Goal: Task Accomplishment & Management: Use online tool/utility

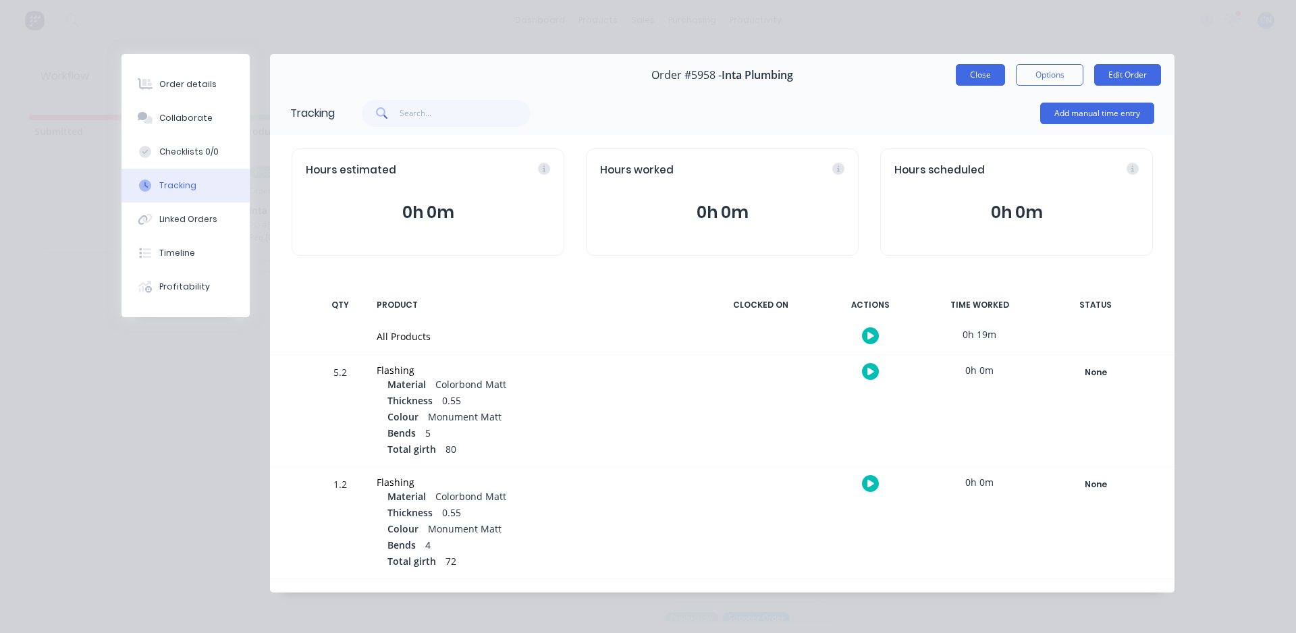
click at [978, 78] on button "Close" at bounding box center [980, 75] width 49 height 22
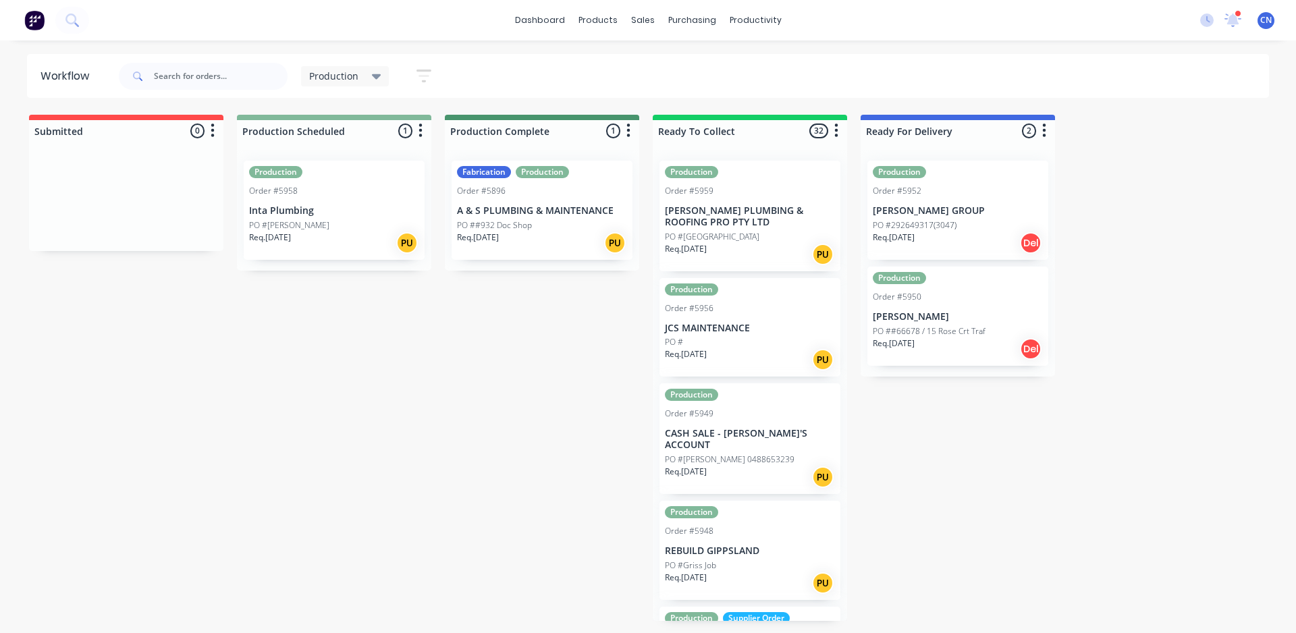
click at [151, 77] on span at bounding box center [136, 76] width 35 height 27
click at [207, 70] on input "text" at bounding box center [221, 76] width 134 height 27
type input "5960"
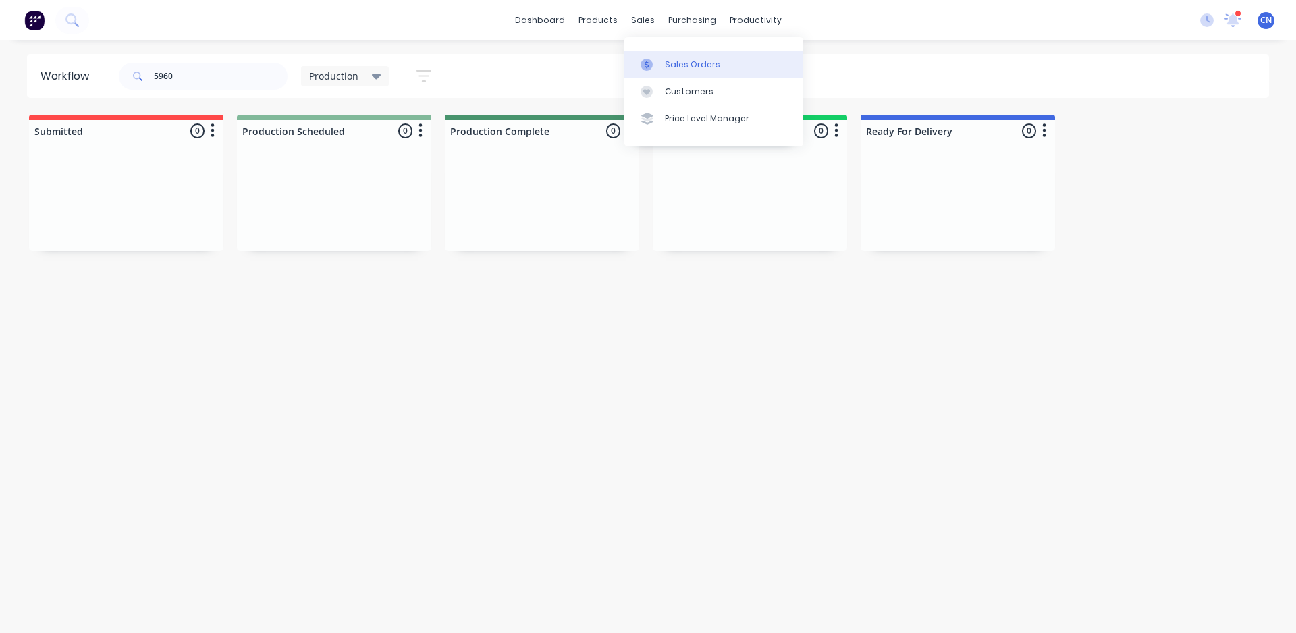
click at [649, 60] on icon at bounding box center [647, 65] width 12 height 12
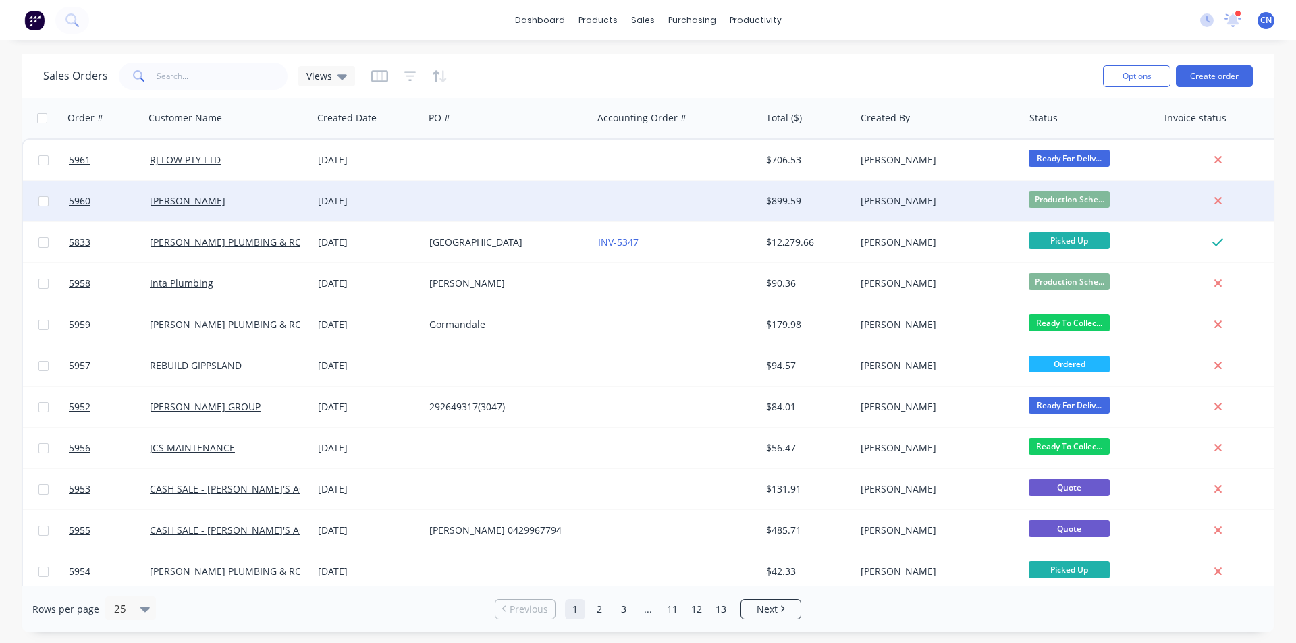
click at [226, 195] on div "[PERSON_NAME]" at bounding box center [225, 200] width 150 height 13
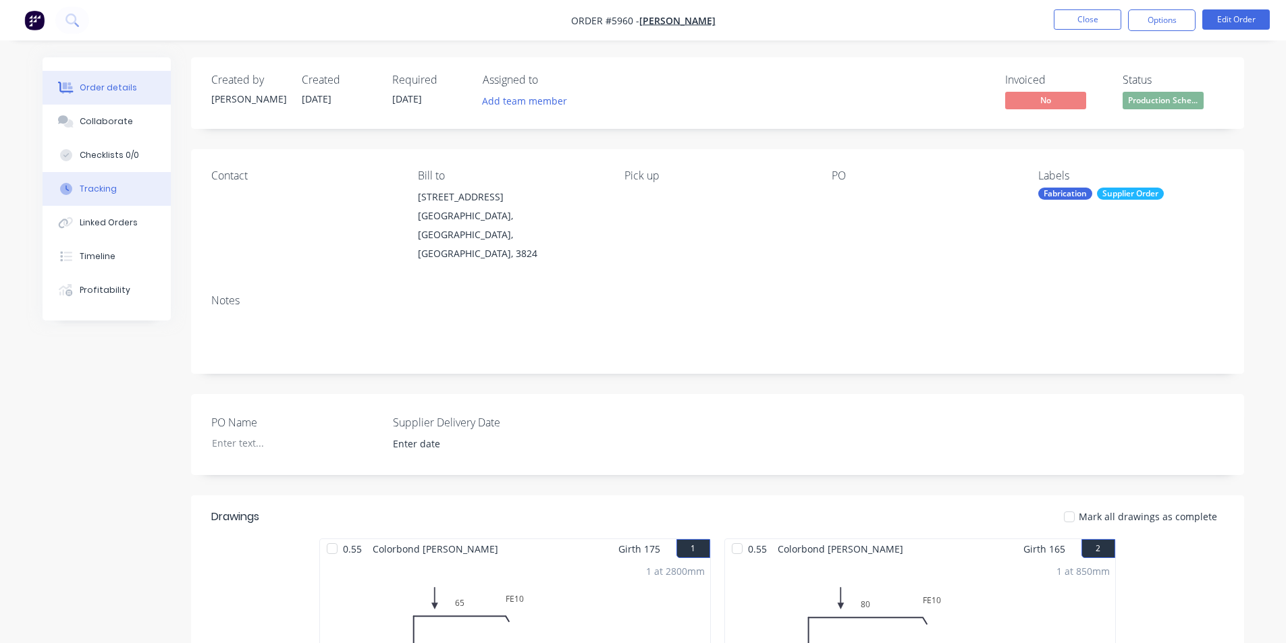
click at [134, 179] on button "Tracking" at bounding box center [107, 189] width 128 height 34
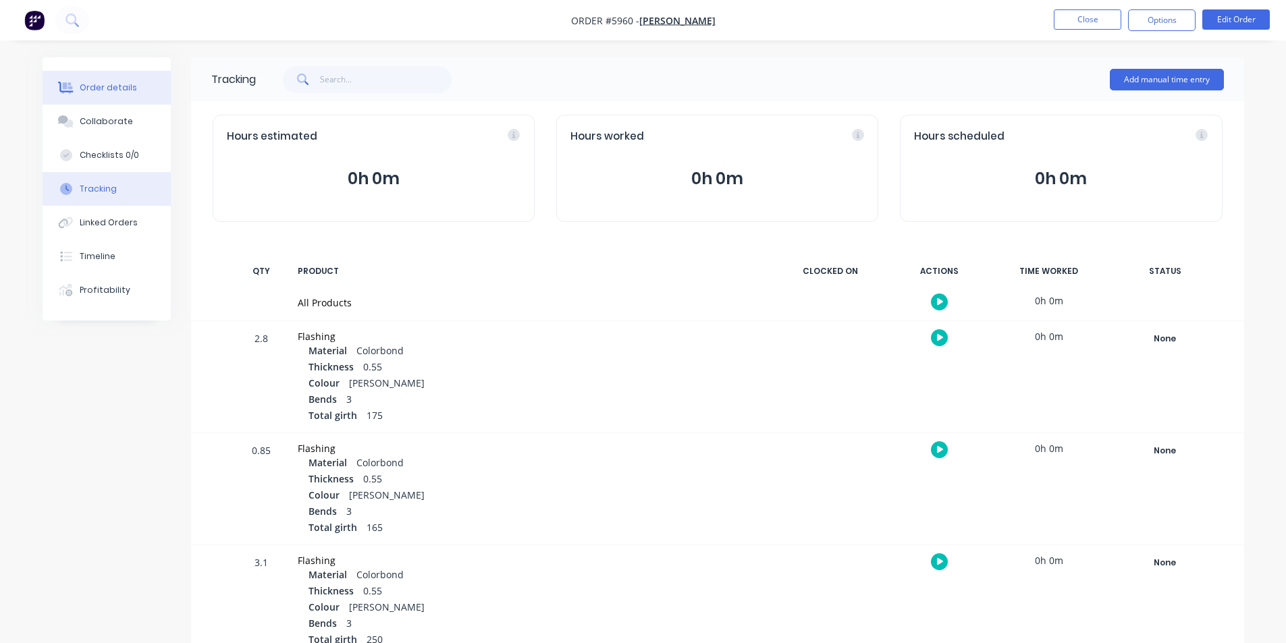
click at [53, 93] on button "Order details" at bounding box center [107, 88] width 128 height 34
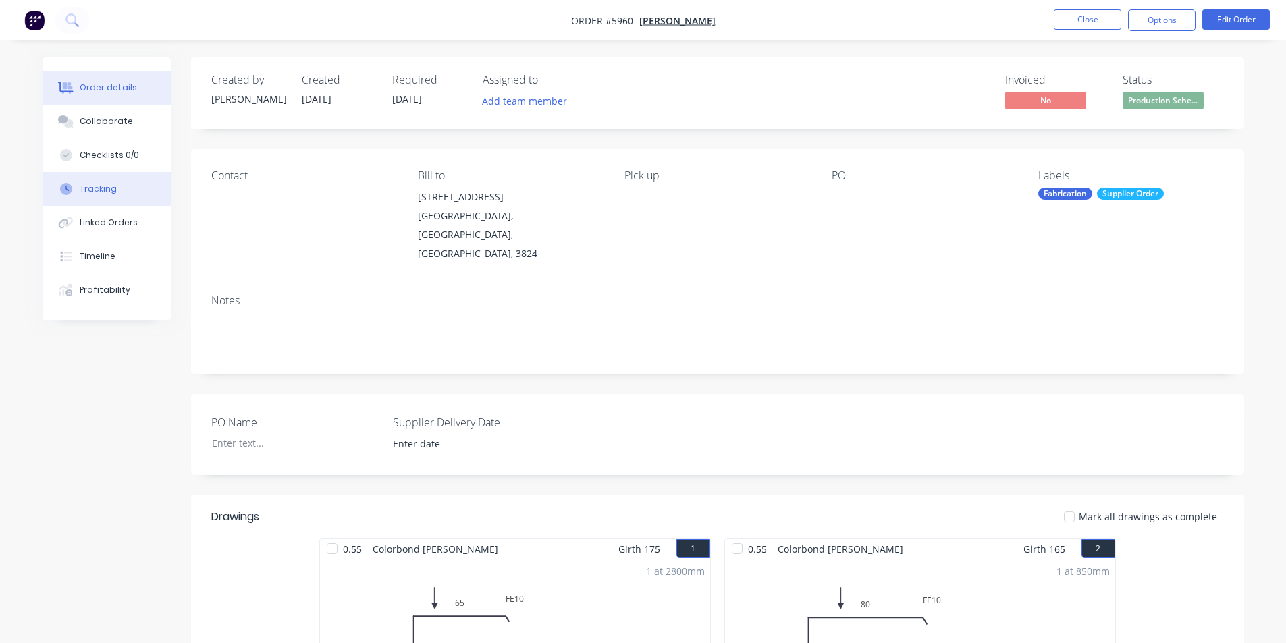
click at [90, 198] on button "Tracking" at bounding box center [107, 189] width 128 height 34
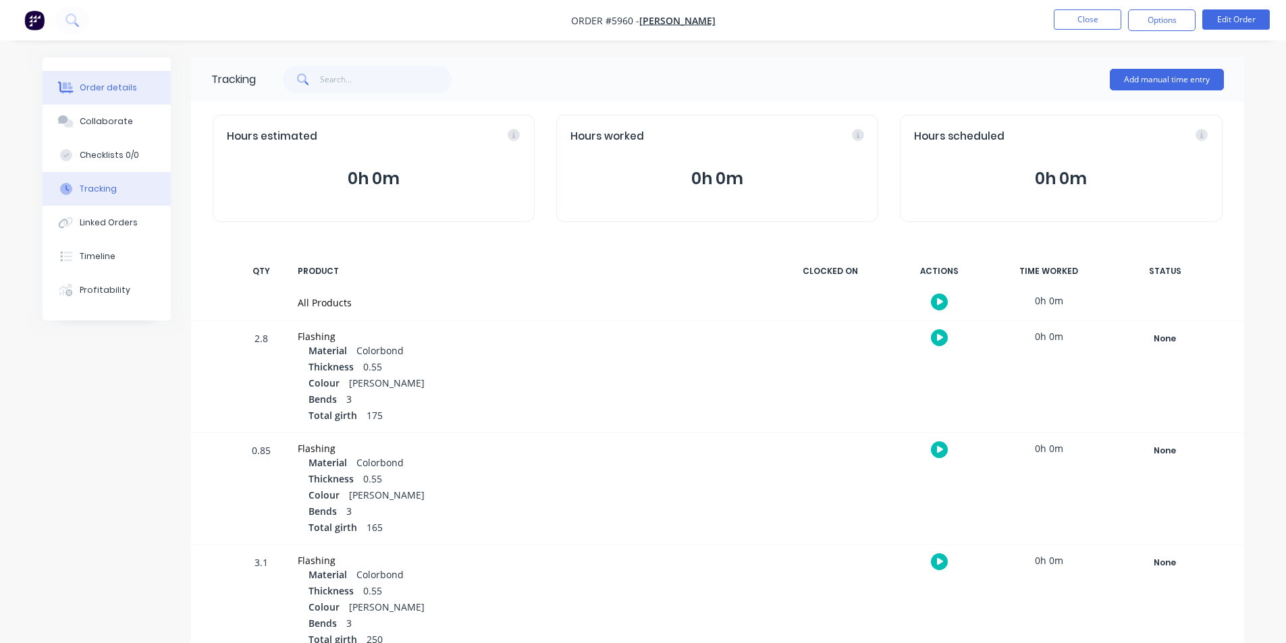
click at [121, 92] on div "Order details" at bounding box center [108, 88] width 57 height 12
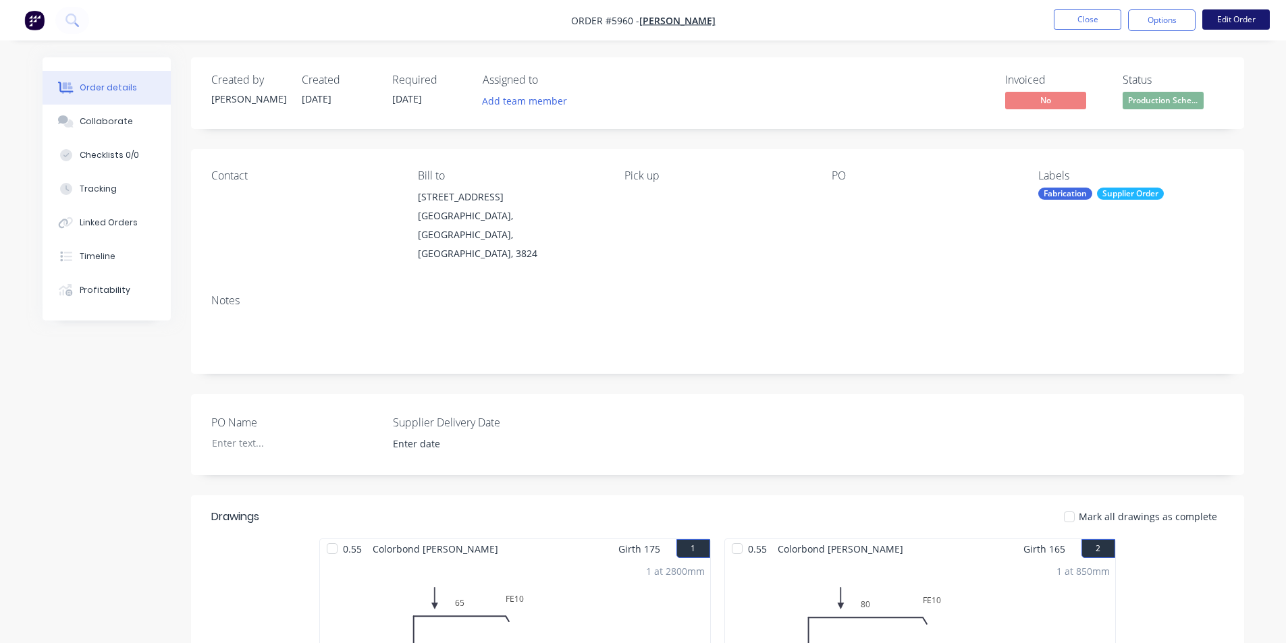
click at [1228, 20] on button "Edit Order" at bounding box center [1235, 19] width 67 height 20
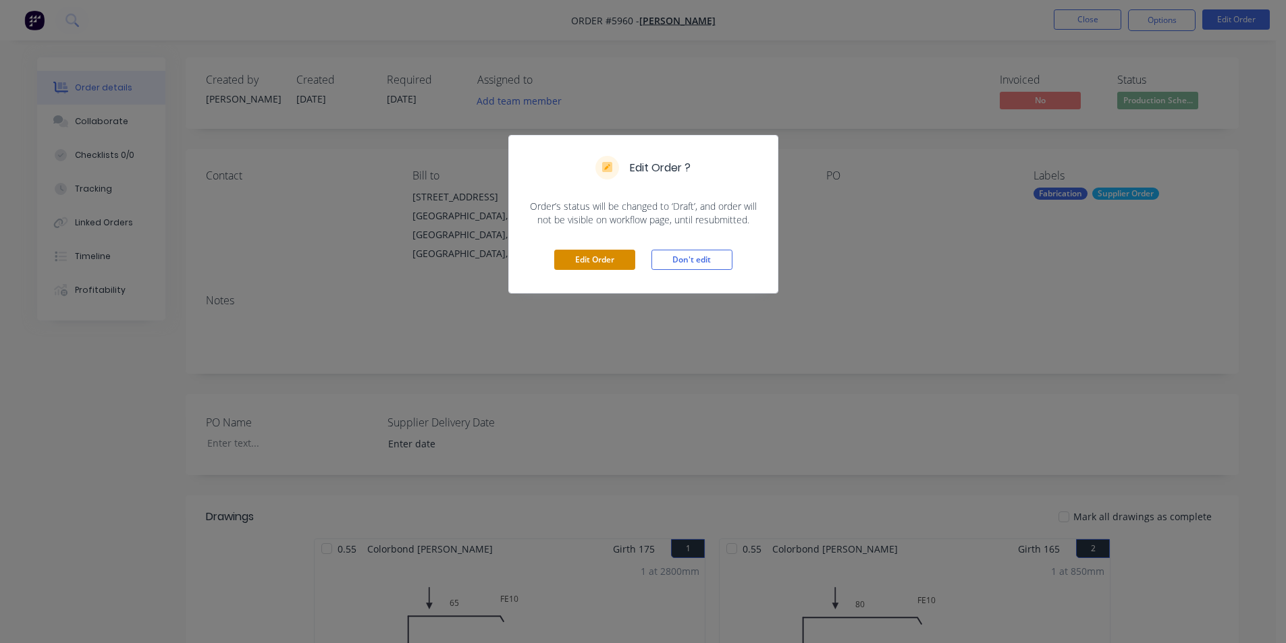
click at [593, 263] on button "Edit Order" at bounding box center [594, 260] width 81 height 20
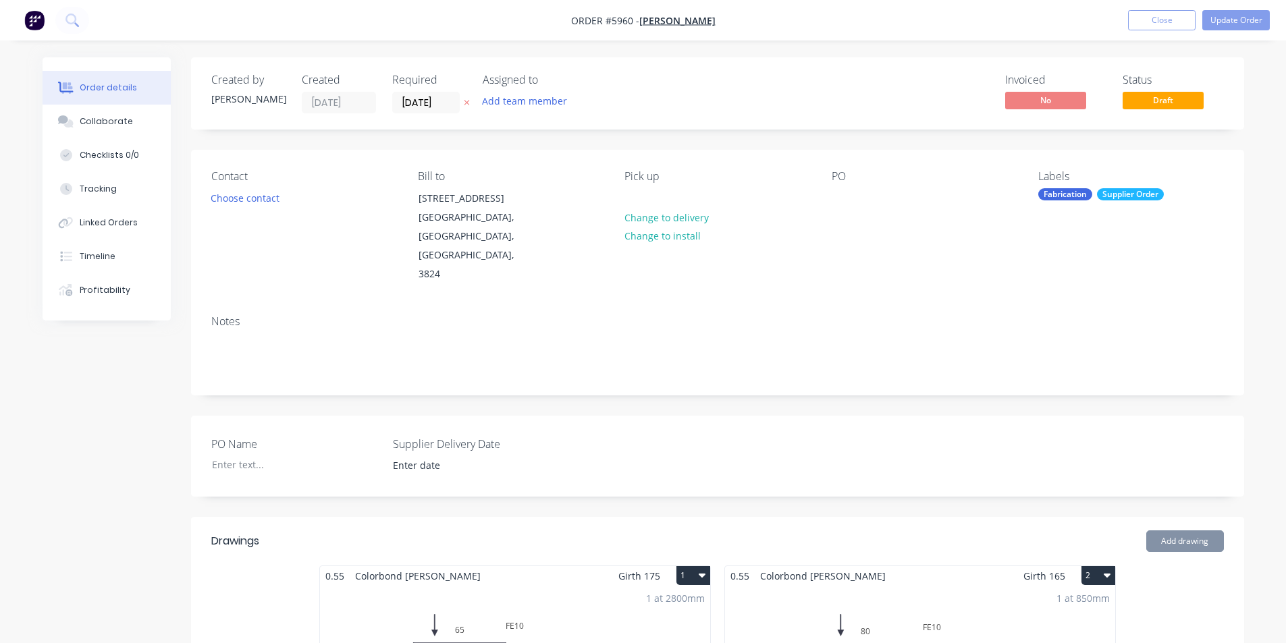
click at [1129, 192] on div "Supplier Order" at bounding box center [1130, 194] width 67 height 12
click at [1131, 168] on div "Contact Choose contact Bill to [STREET_ADDRESS] Pick up Change to delivery Chan…" at bounding box center [717, 227] width 1053 height 155
click at [1055, 199] on div "Fabrication" at bounding box center [1065, 194] width 54 height 12
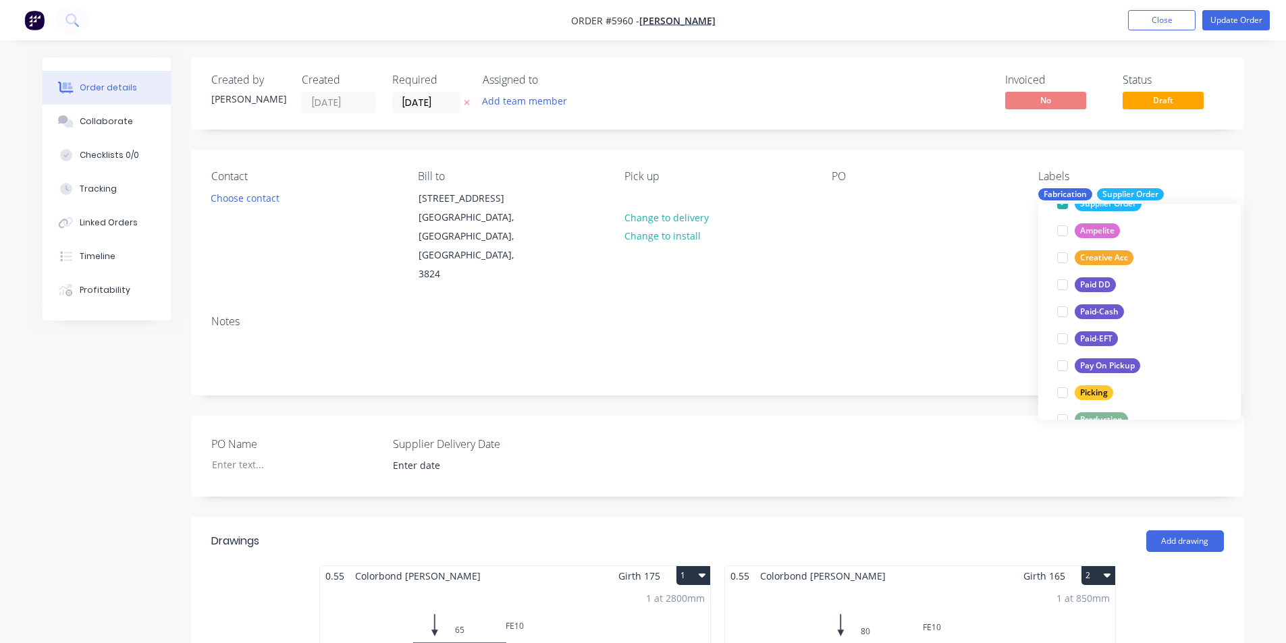
scroll to position [202, 0]
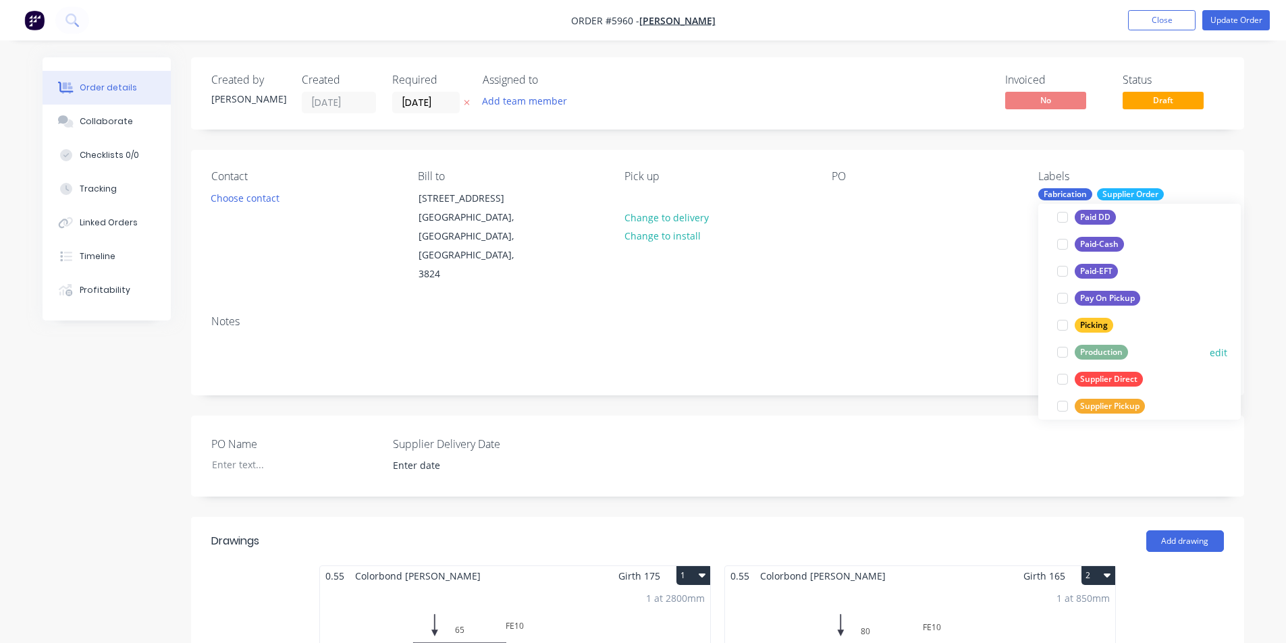
click at [1069, 353] on div at bounding box center [1062, 352] width 27 height 27
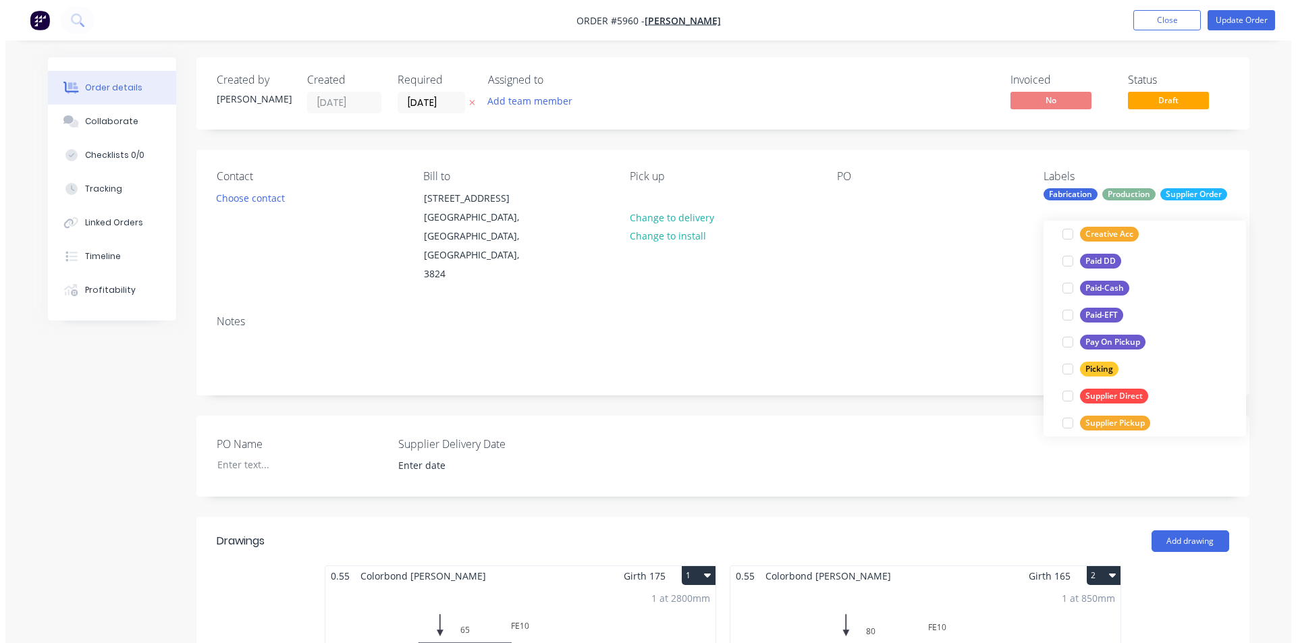
scroll to position [0, 0]
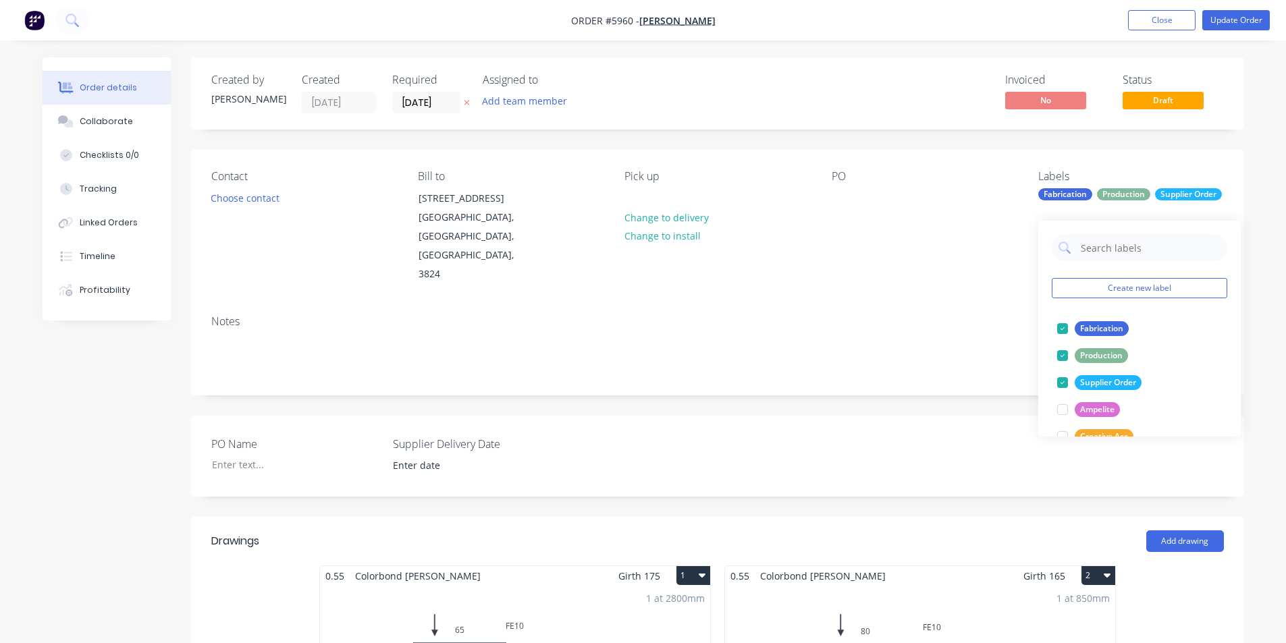
click at [956, 206] on div "PO" at bounding box center [924, 227] width 185 height 114
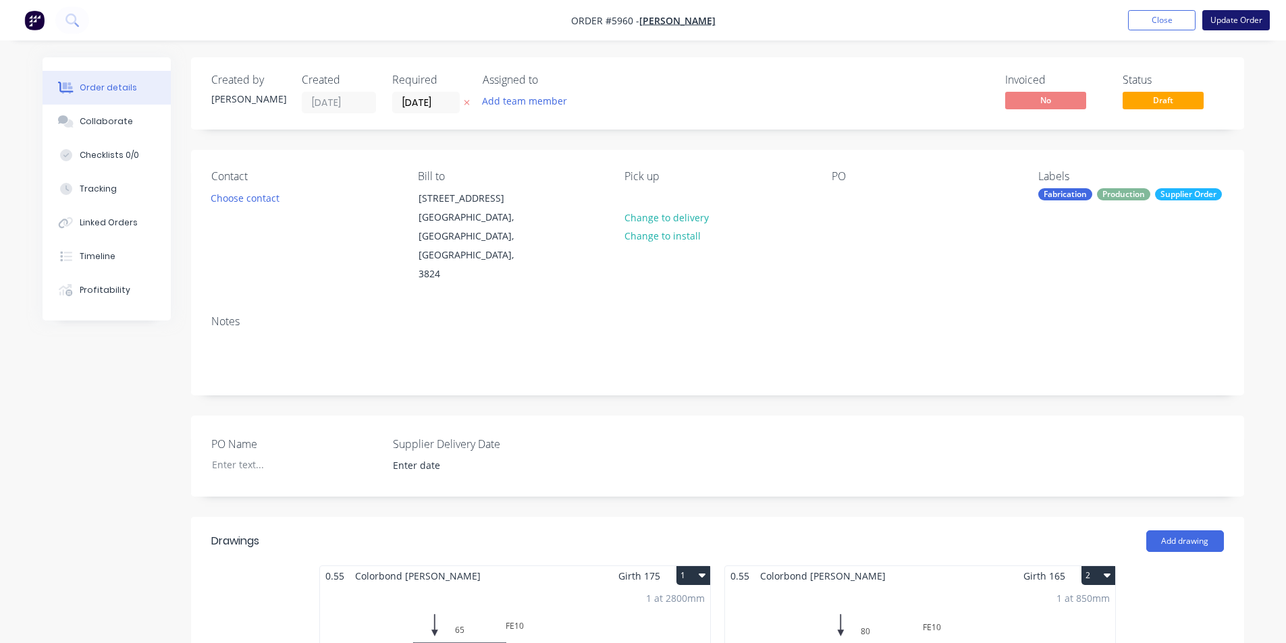
click at [1220, 27] on button "Update Order" at bounding box center [1235, 20] width 67 height 20
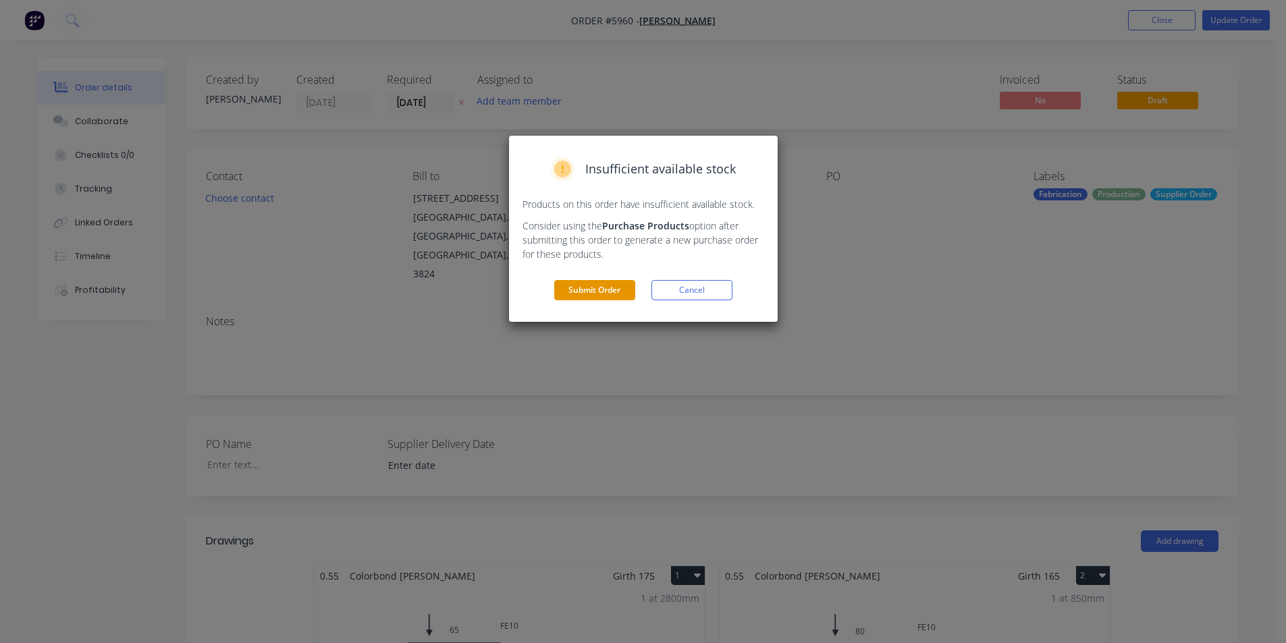
click at [626, 284] on button "Submit Order" at bounding box center [594, 290] width 81 height 20
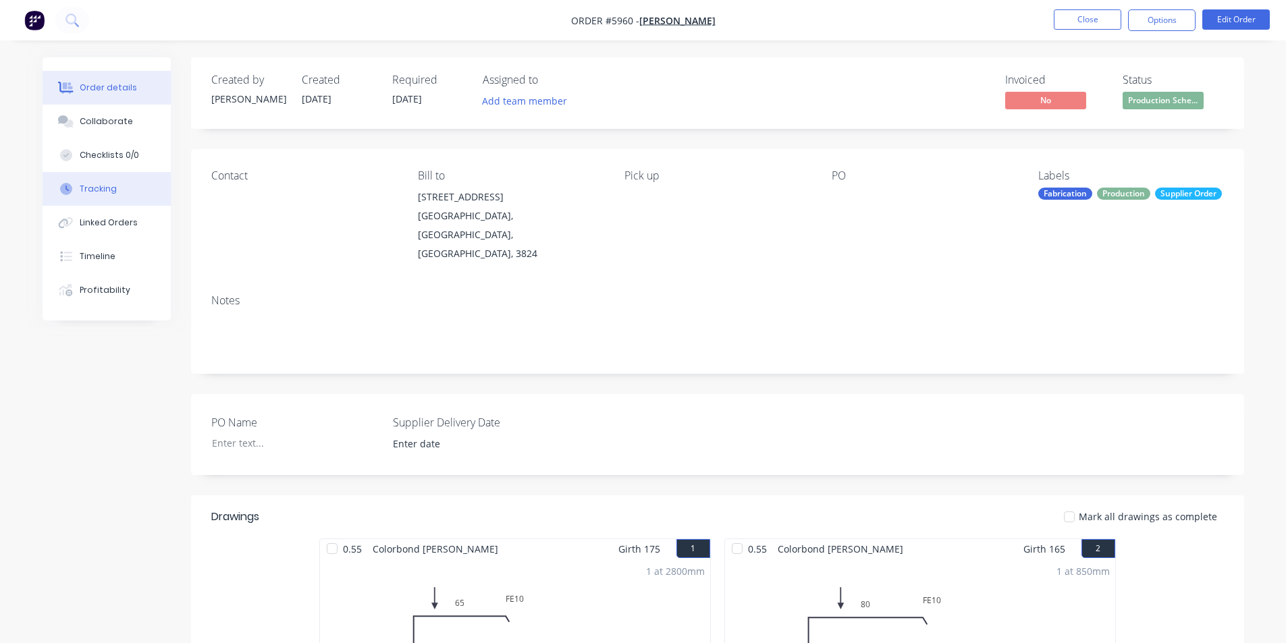
click at [97, 190] on div "Tracking" at bounding box center [98, 189] width 37 height 12
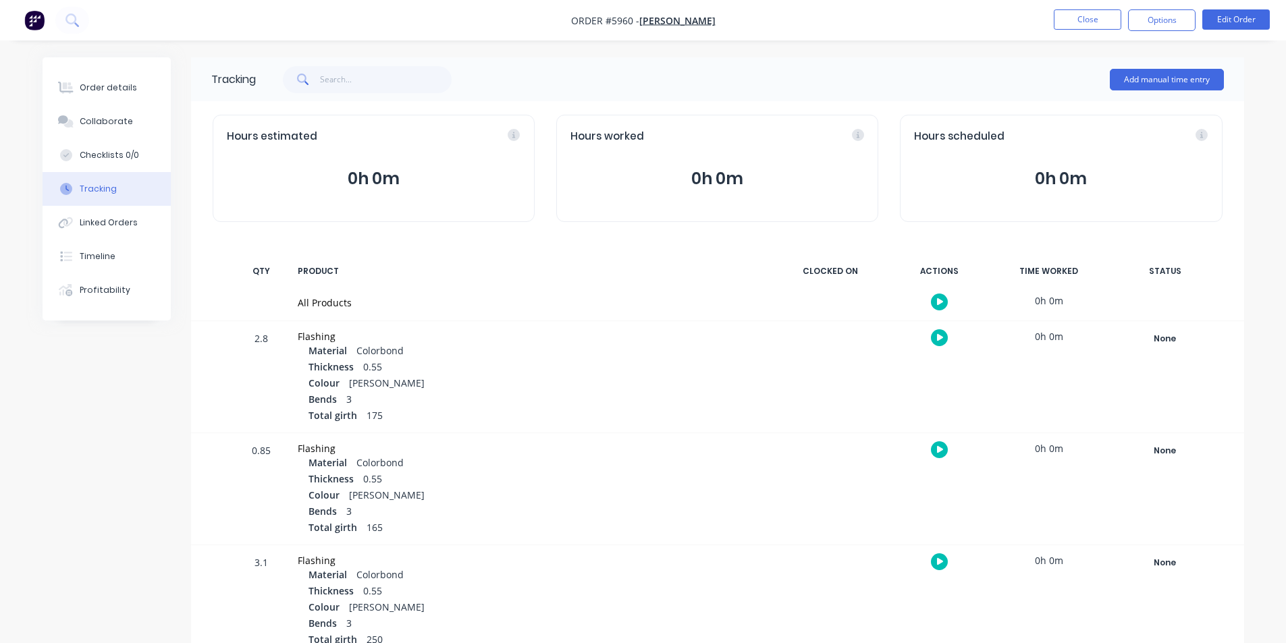
click at [938, 306] on icon "button" at bounding box center [940, 302] width 7 height 9
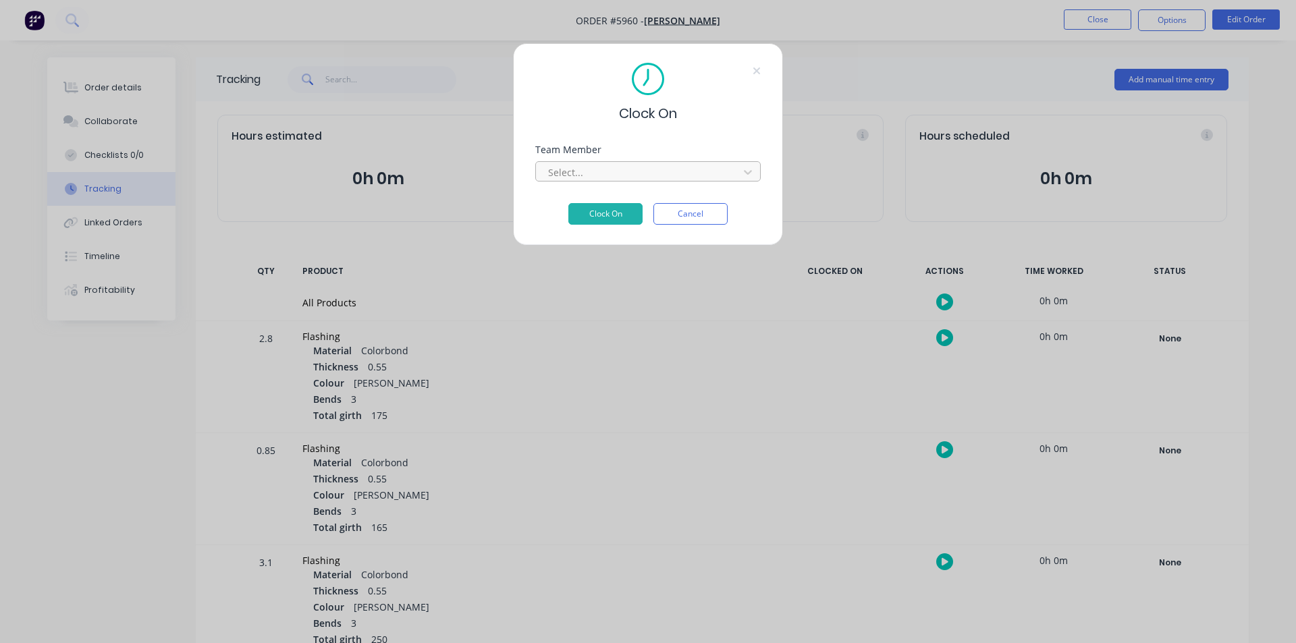
click at [622, 168] on div at bounding box center [639, 172] width 185 height 17
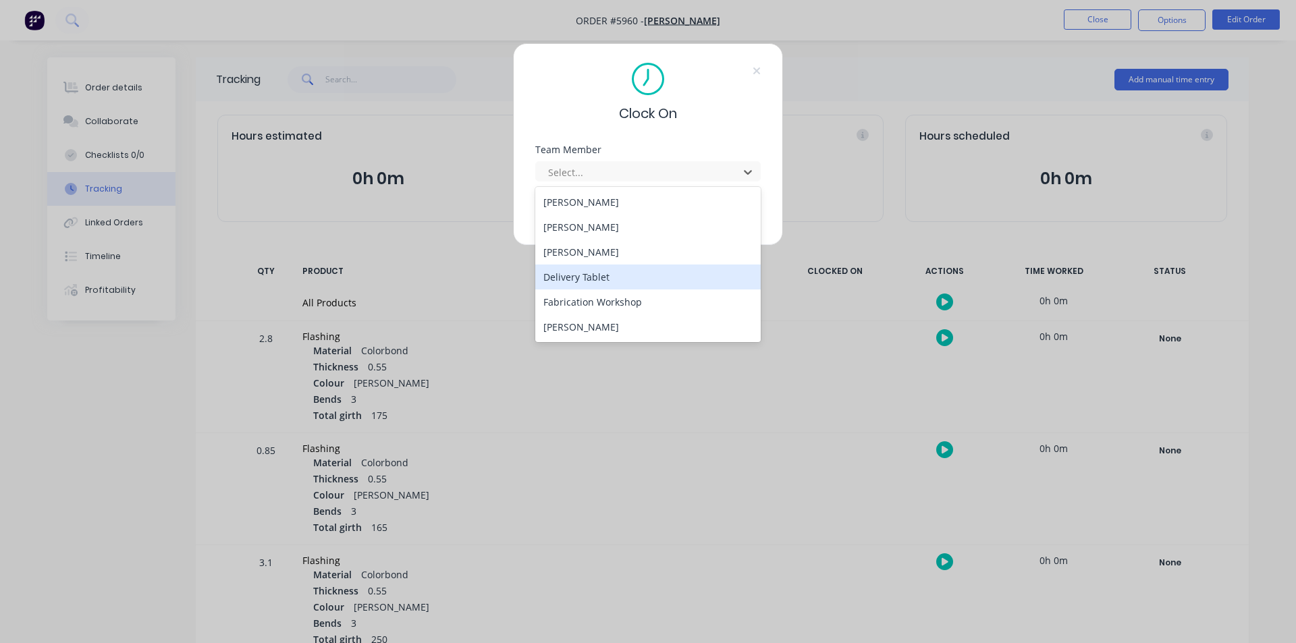
click at [861, 428] on div "Clock On Team Member 6 results available. Use Up and Down to choose options, pr…" at bounding box center [648, 321] width 1296 height 643
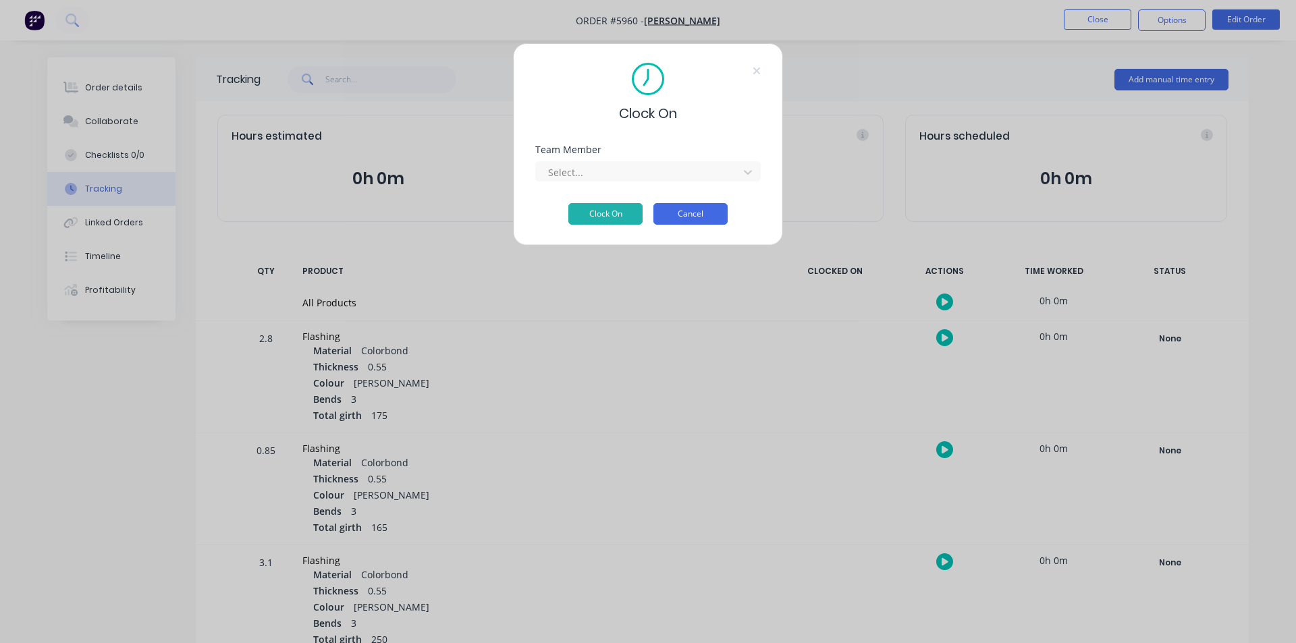
click at [692, 213] on button "Cancel" at bounding box center [690, 214] width 74 height 22
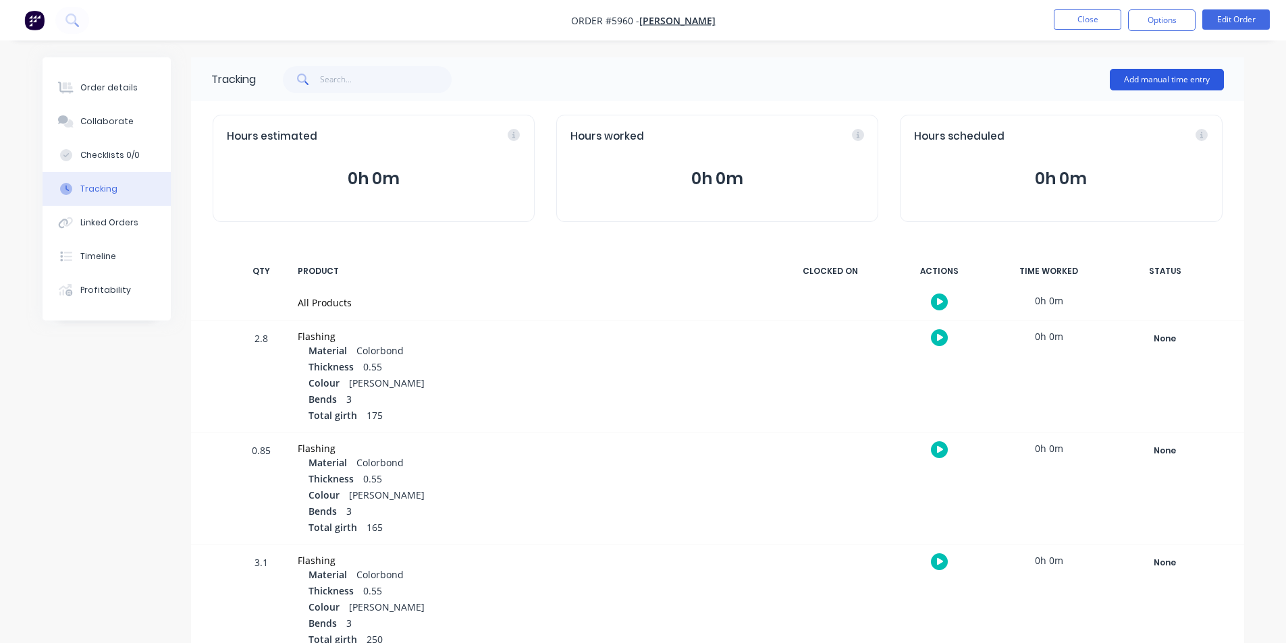
click at [1151, 85] on button "Add manual time entry" at bounding box center [1167, 80] width 114 height 22
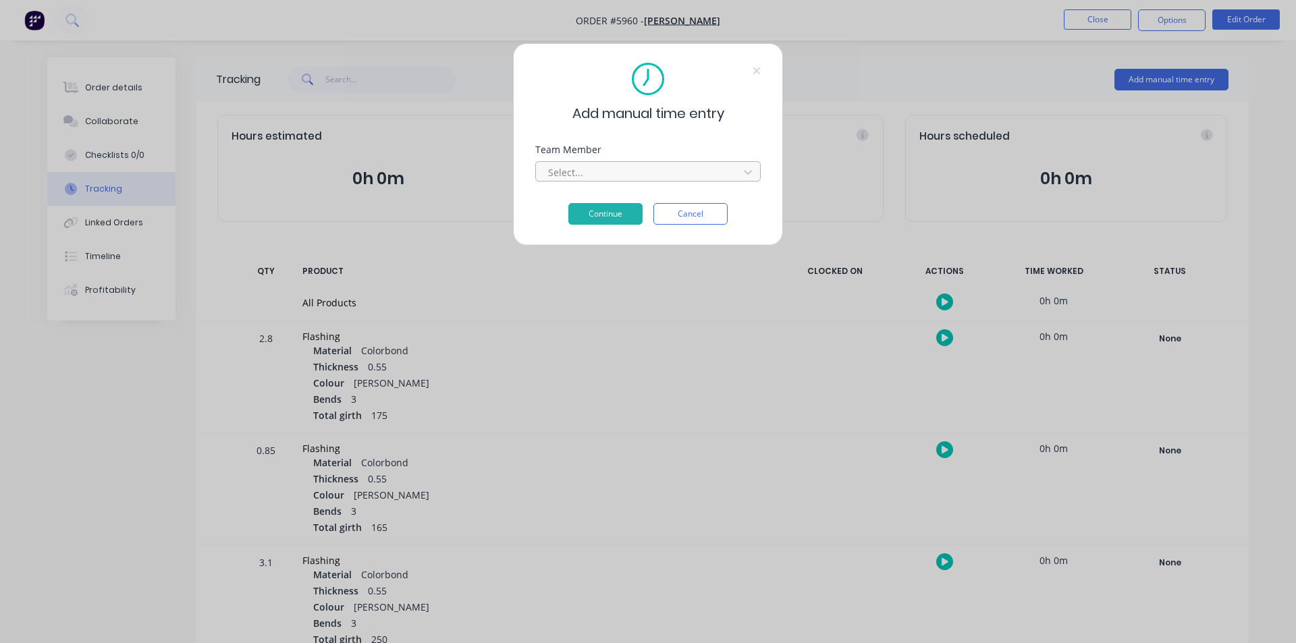
click at [625, 177] on div at bounding box center [639, 172] width 185 height 17
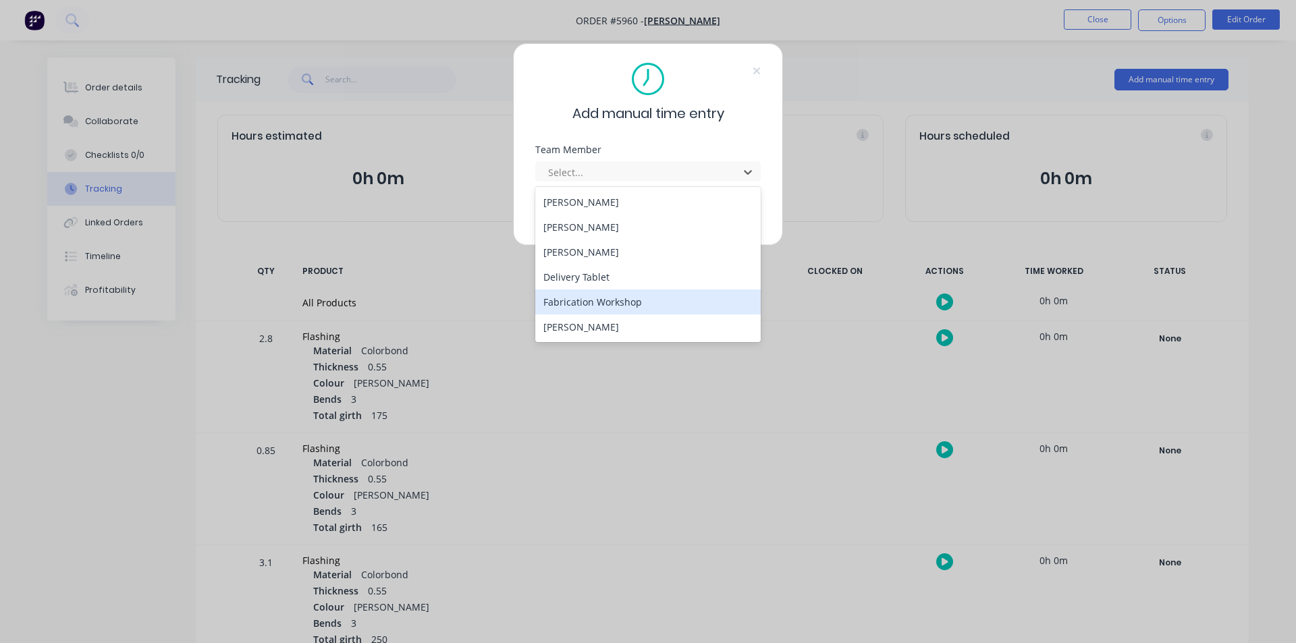
click at [597, 301] on div "Fabrication Workshop" at bounding box center [647, 302] width 225 height 25
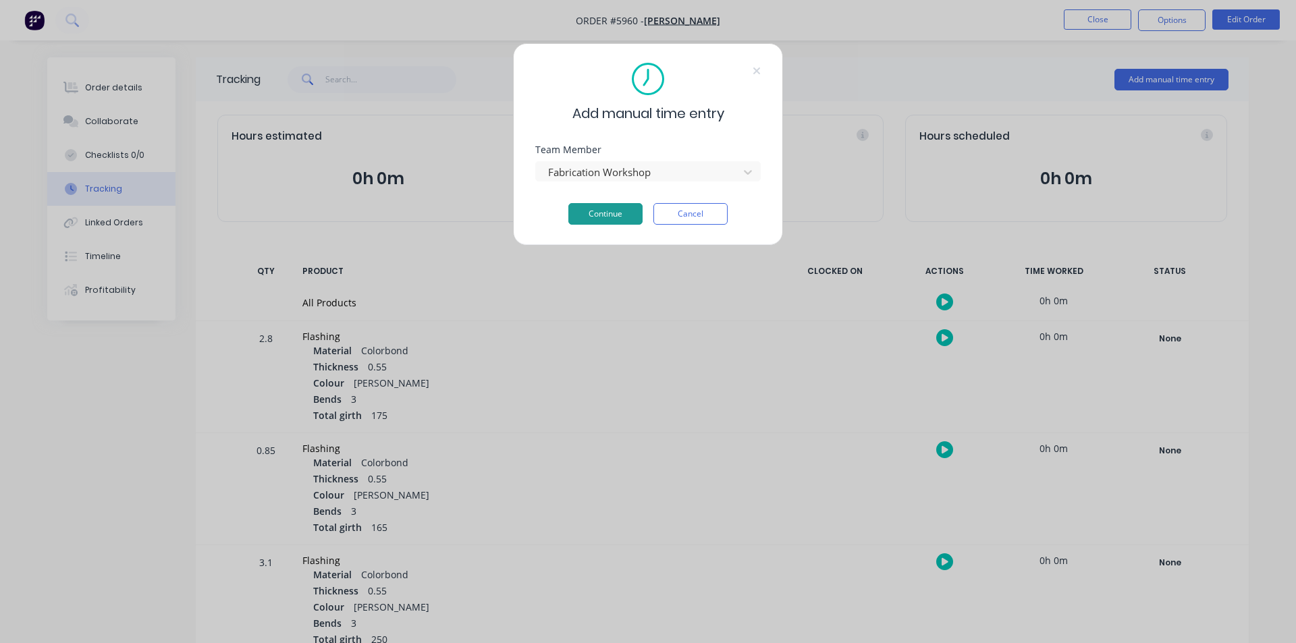
click at [600, 211] on button "Continue" at bounding box center [605, 214] width 74 height 22
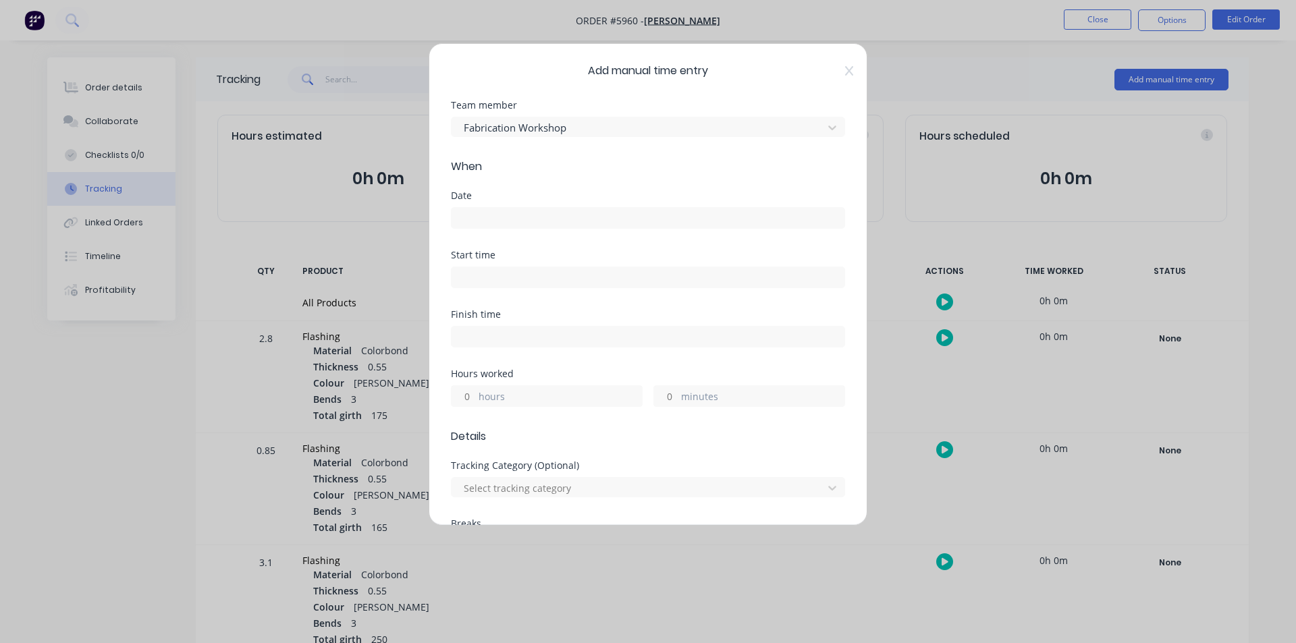
click at [491, 217] on input at bounding box center [648, 218] width 393 height 20
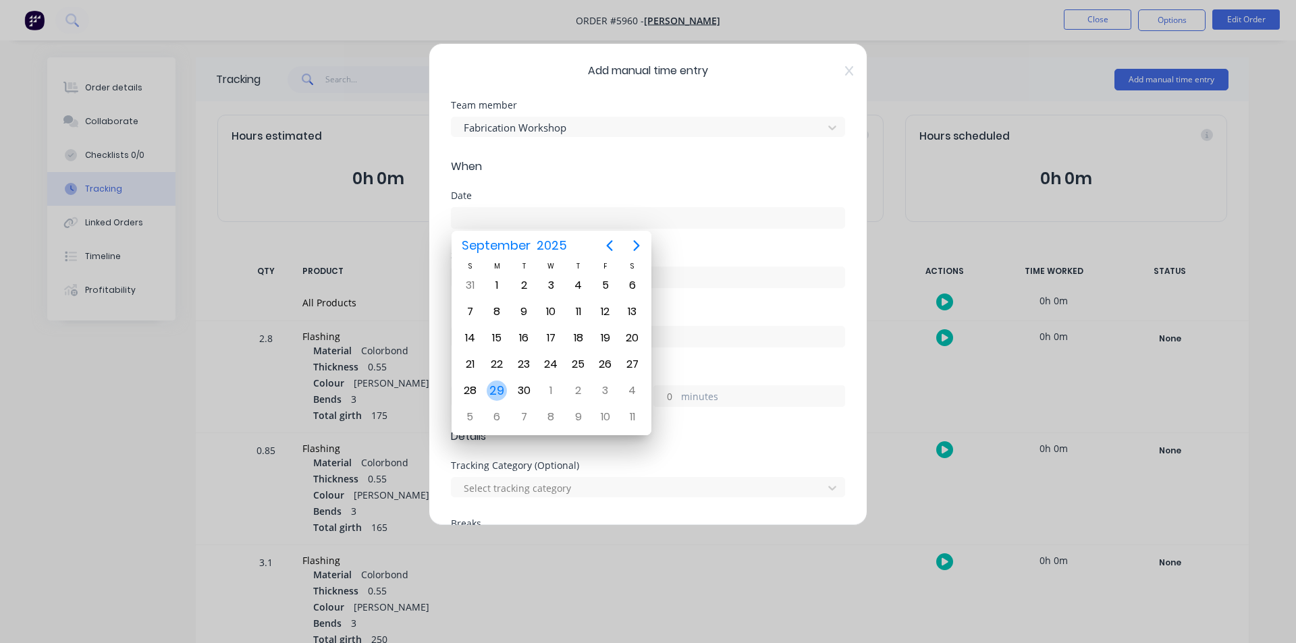
click at [497, 398] on div "29" at bounding box center [497, 391] width 20 height 20
type input "[DATE]"
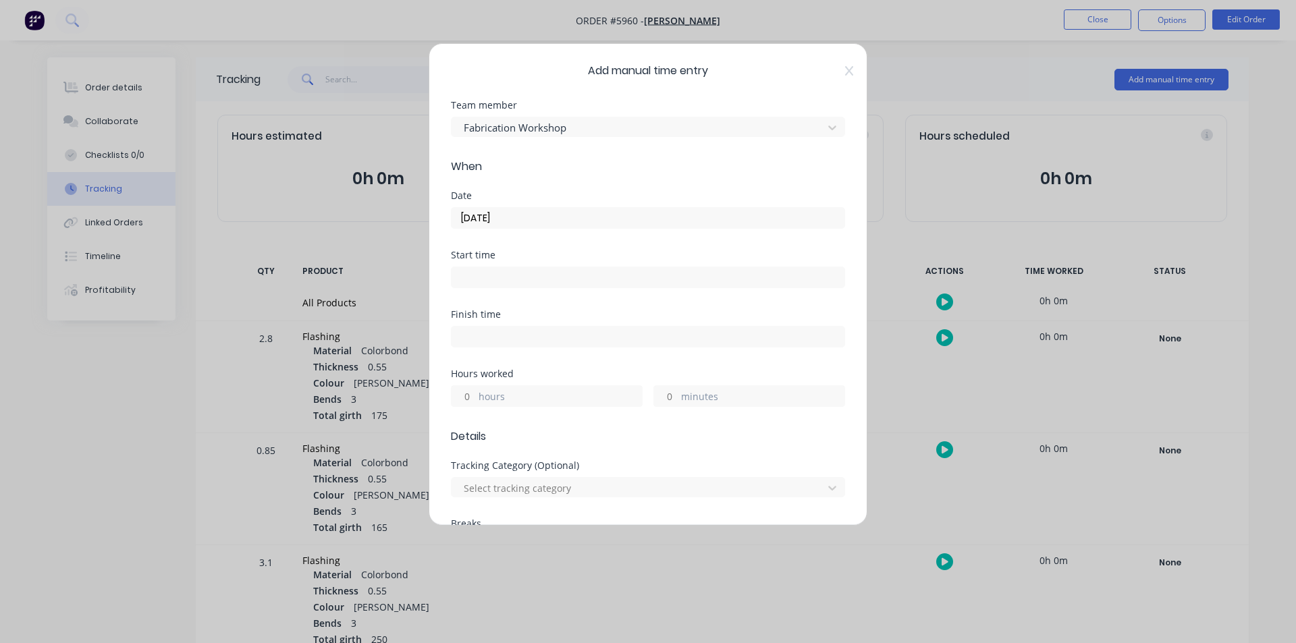
click at [495, 282] on input at bounding box center [648, 277] width 393 height 20
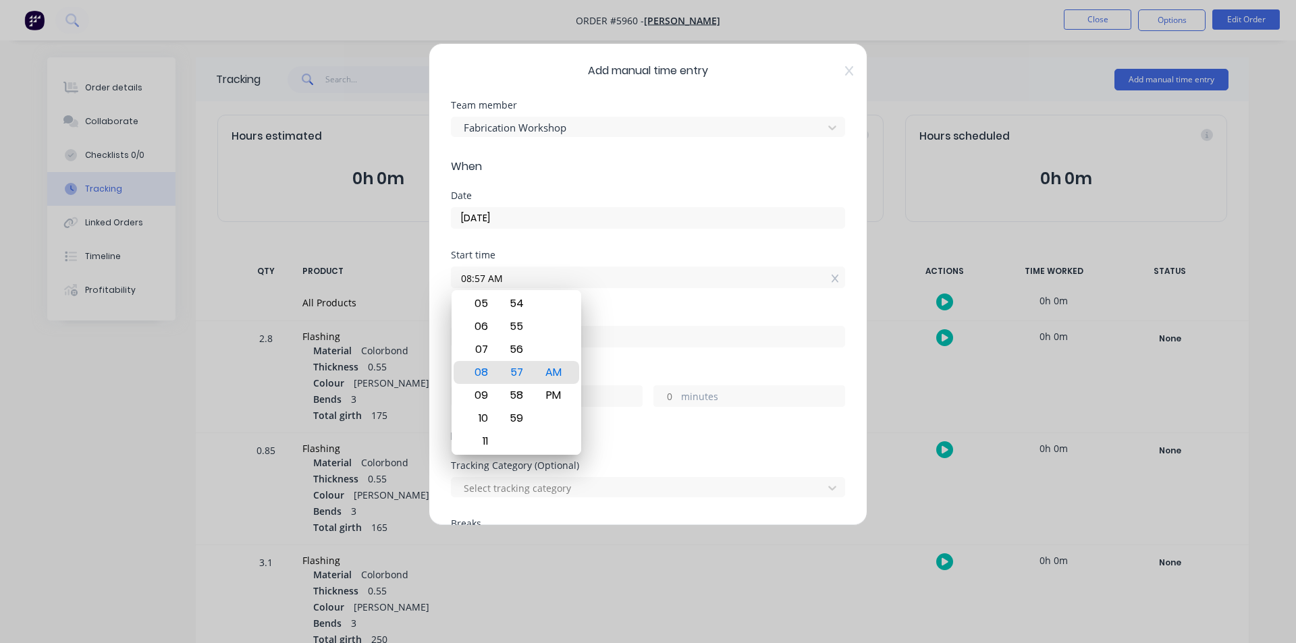
click at [481, 279] on input "08:57 AM" at bounding box center [648, 277] width 393 height 20
click at [479, 283] on input "08:57 AM" at bounding box center [648, 277] width 393 height 20
type input "08:50 AM"
click at [662, 225] on input "[DATE]" at bounding box center [648, 218] width 393 height 20
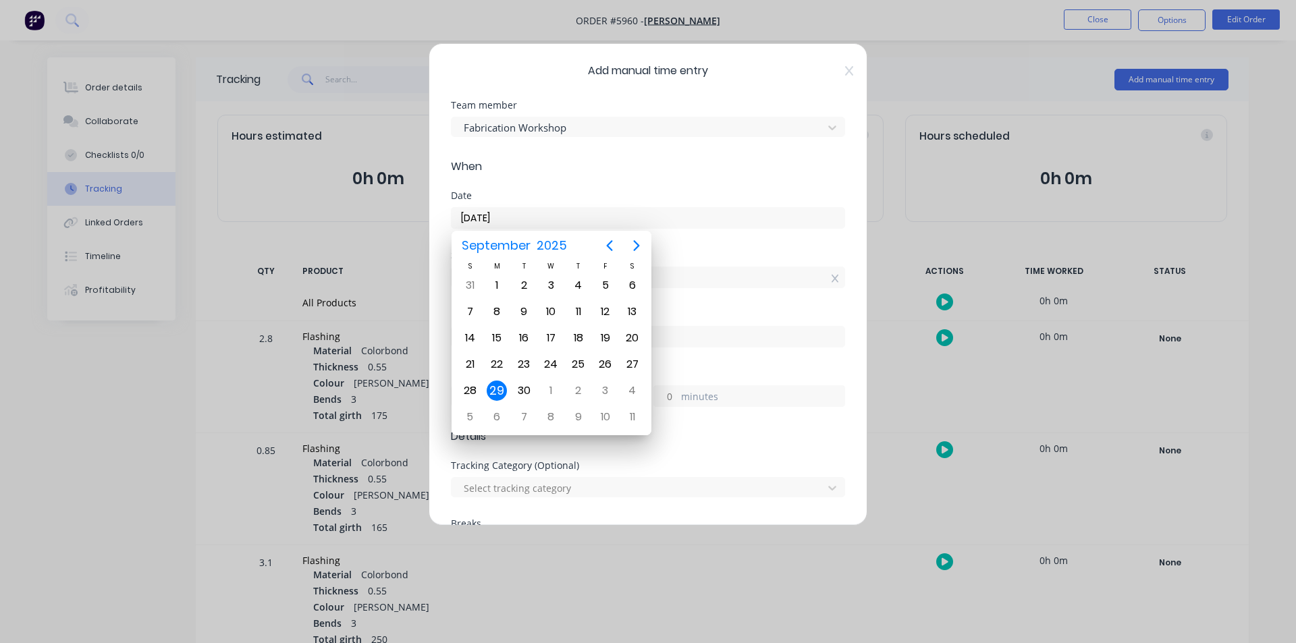
click at [755, 346] on label at bounding box center [648, 337] width 394 height 22
click at [755, 346] on input at bounding box center [648, 337] width 393 height 20
type input "08:57 AM"
type input "0"
type input "7"
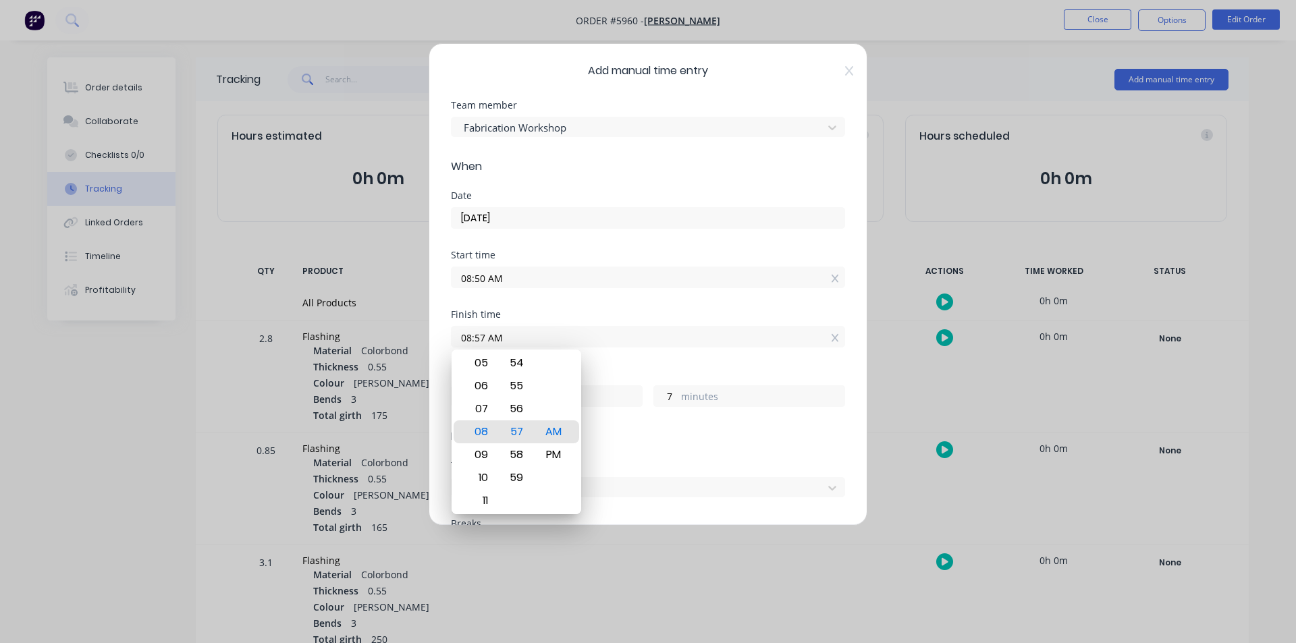
click at [709, 451] on form "Team member Fabrication Workshop When Date [DATE] Start time 08:50 AM Finish ti…" at bounding box center [648, 519] width 394 height 836
